Goal: Information Seeking & Learning: Learn about a topic

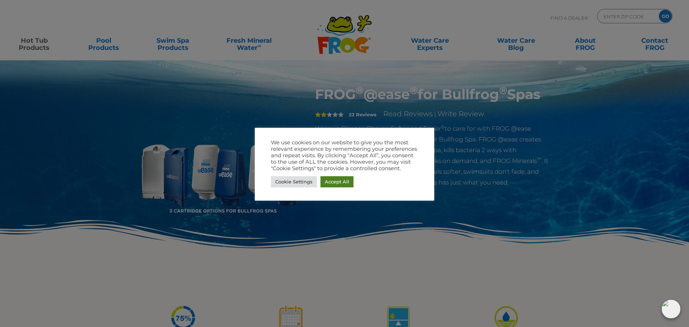
click at [333, 178] on link "Accept All" at bounding box center [337, 181] width 33 height 11
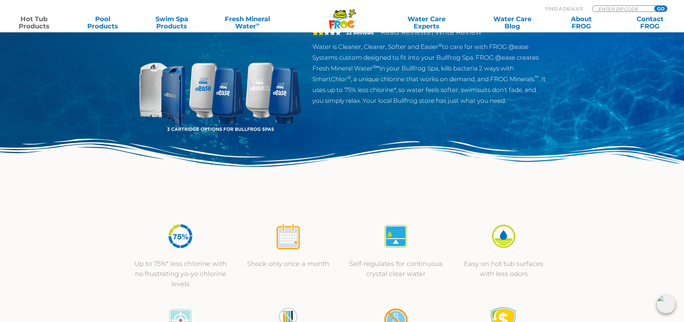
scroll to position [72, 0]
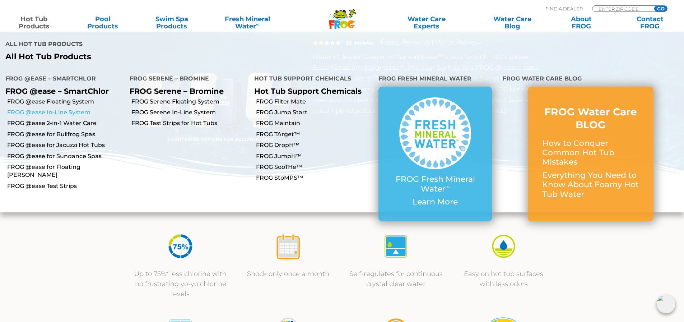
click at [31, 108] on link "FROG @ease In-Line System" at bounding box center [65, 112] width 117 height 8
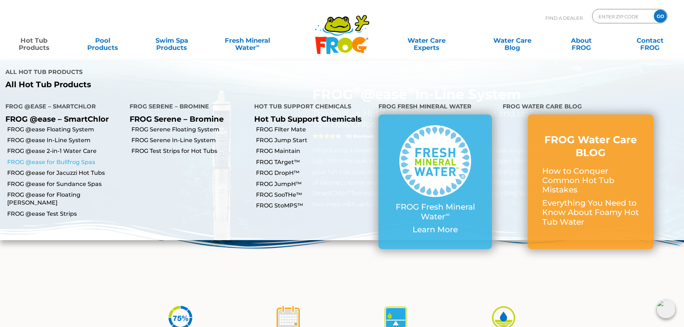
click at [48, 158] on link "FROG @ease for Bullfrog Spas" at bounding box center [65, 162] width 117 height 8
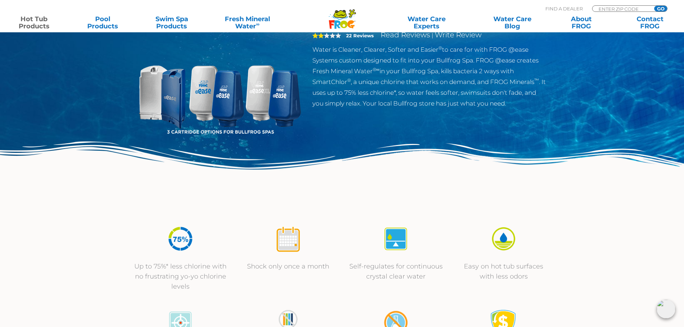
scroll to position [36, 0]
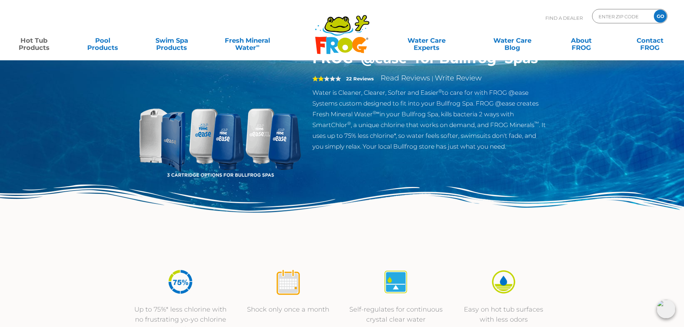
click at [155, 136] on img at bounding box center [220, 132] width 164 height 164
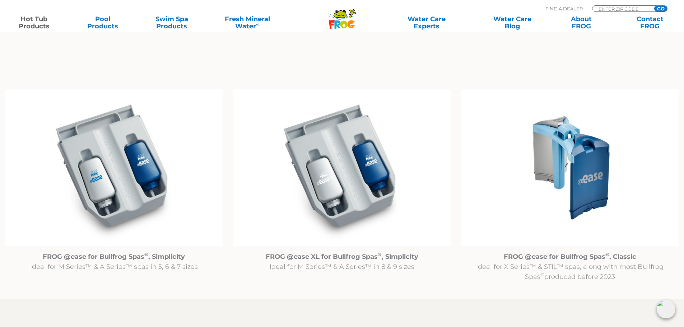
scroll to position [718, 0]
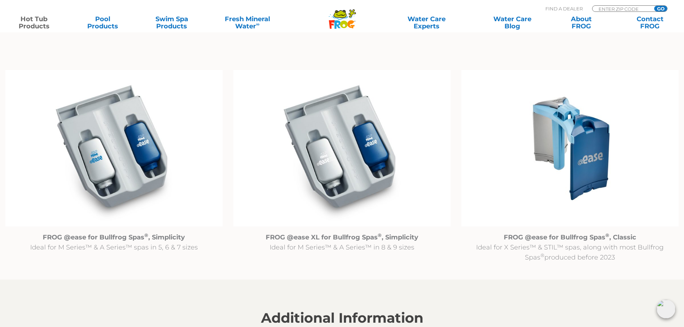
drag, startPoint x: 619, startPoint y: 158, endPoint x: 607, endPoint y: 159, distance: 11.5
click at [618, 158] on img at bounding box center [569, 148] width 217 height 157
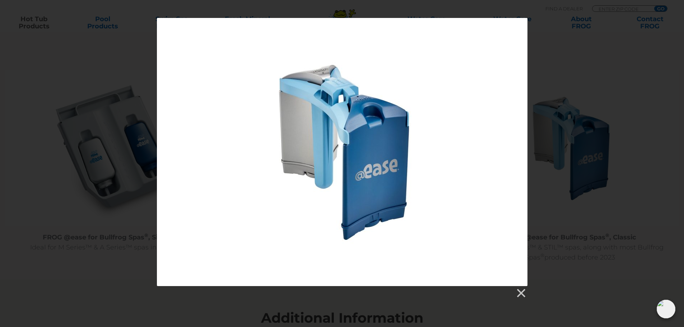
click at [368, 179] on div at bounding box center [342, 152] width 371 height 268
drag, startPoint x: 519, startPoint y: 297, endPoint x: 530, endPoint y: 256, distance: 41.7
click at [519, 296] on link at bounding box center [520, 293] width 11 height 11
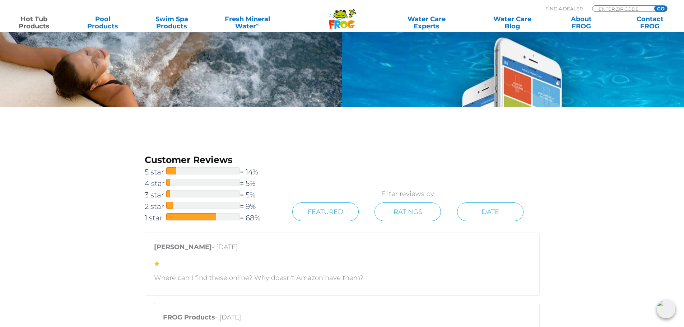
scroll to position [1257, 0]
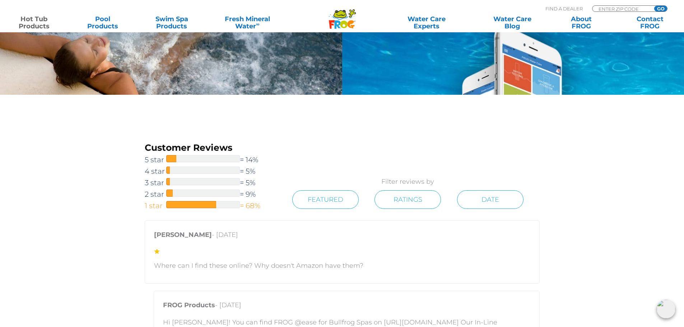
click at [199, 206] on span at bounding box center [191, 204] width 50 height 7
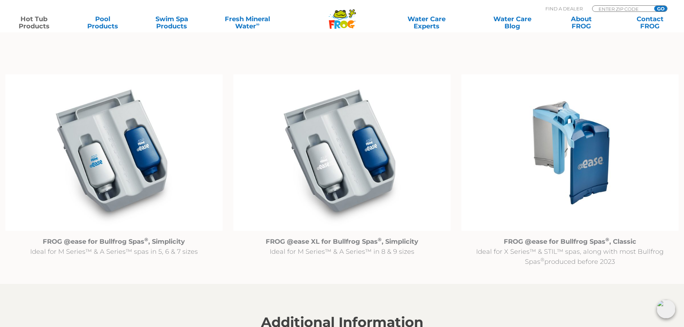
scroll to position [465, 0]
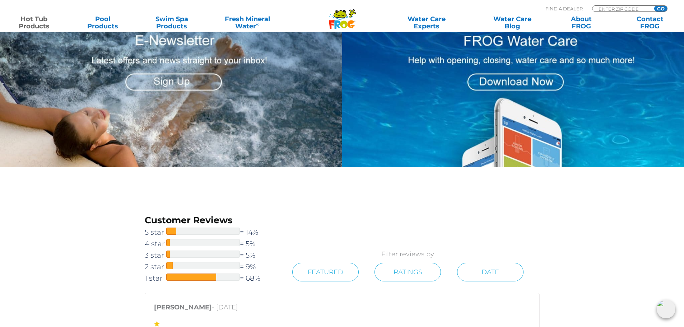
scroll to position [1077, 0]
